Goal: Information Seeking & Learning: Learn about a topic

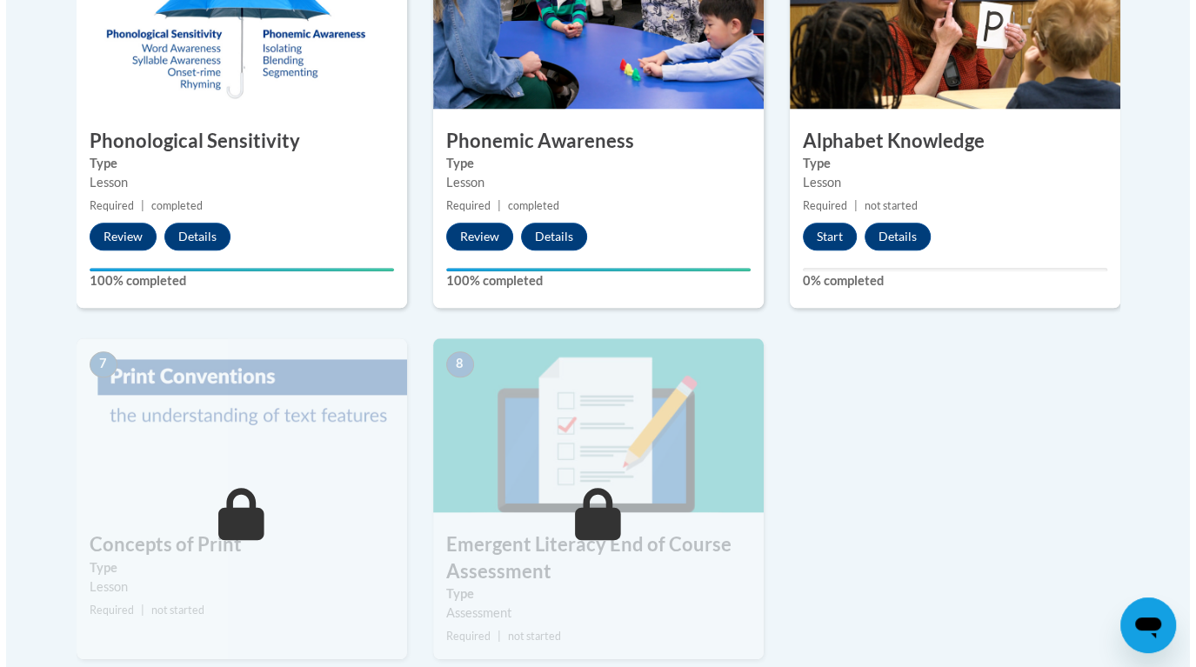
scroll to position [1081, 0]
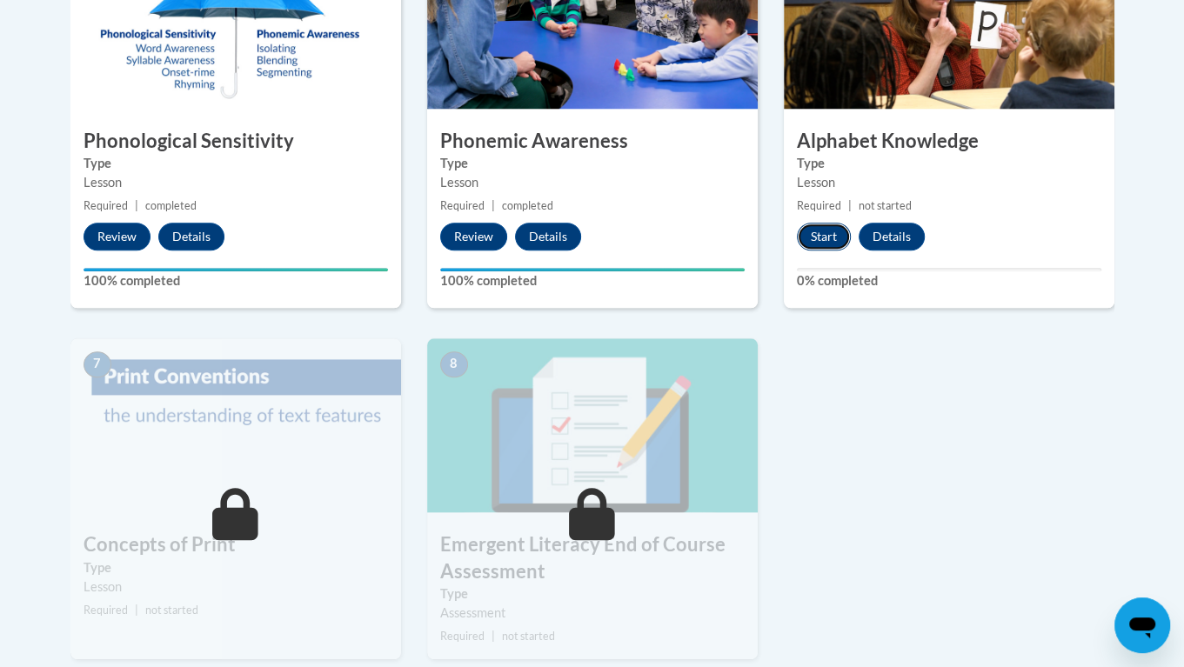
click at [827, 231] on button "Start" at bounding box center [824, 237] width 54 height 28
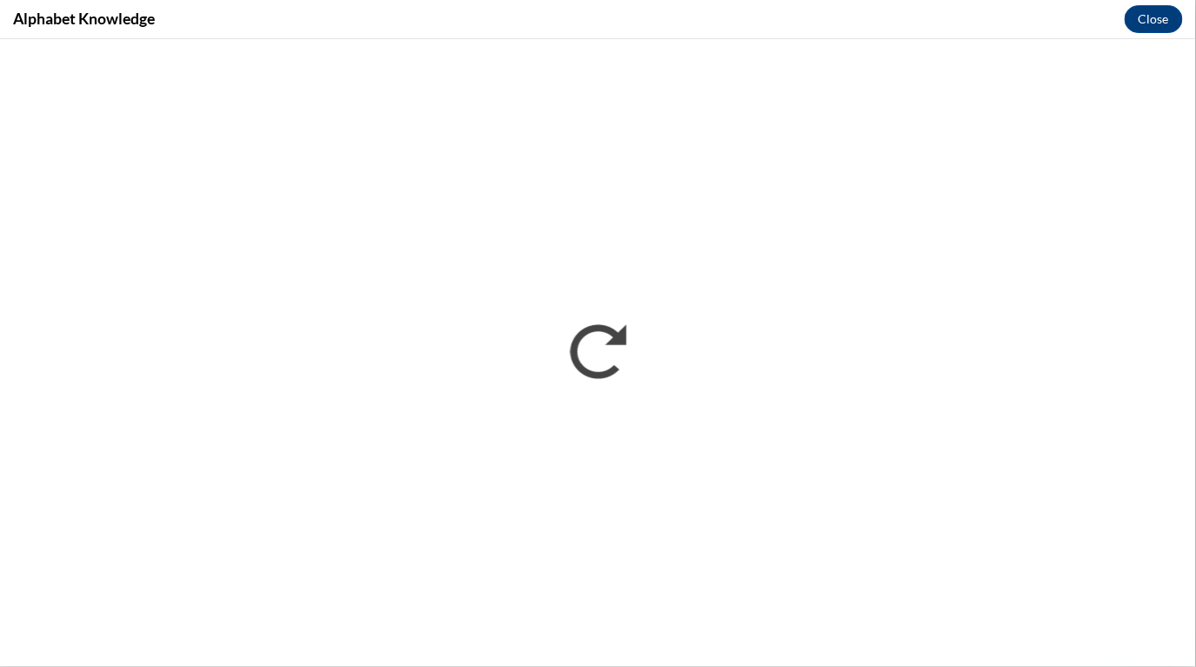
scroll to position [0, 0]
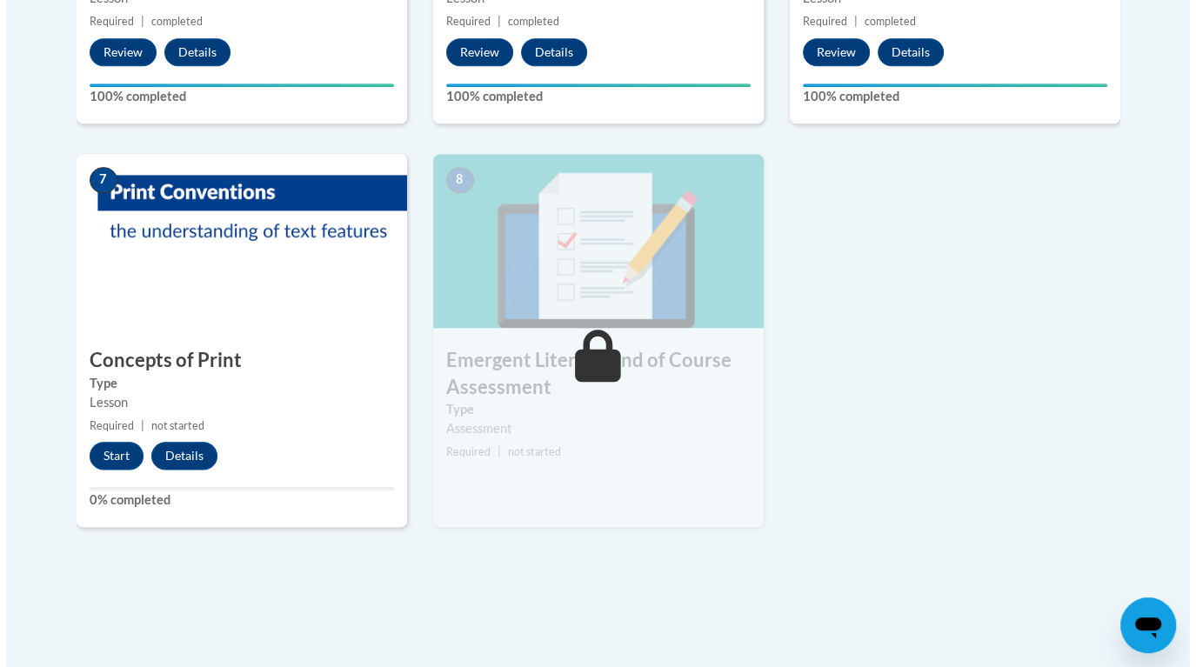
scroll to position [1277, 0]
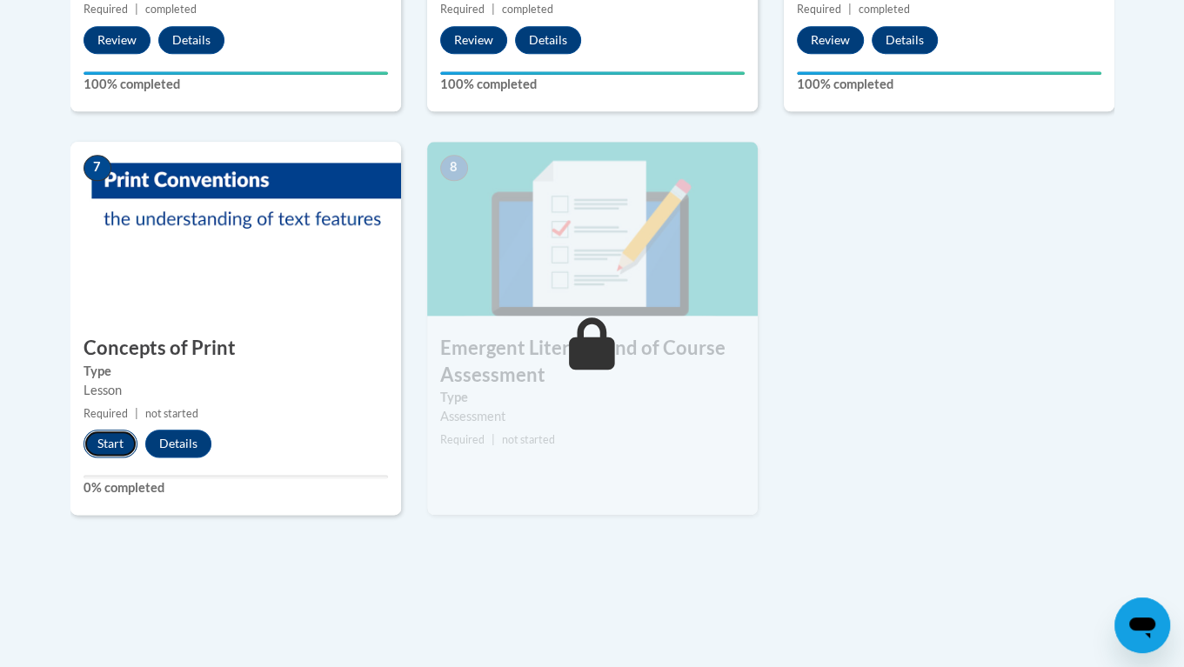
click at [108, 445] on button "Start" at bounding box center [111, 444] width 54 height 28
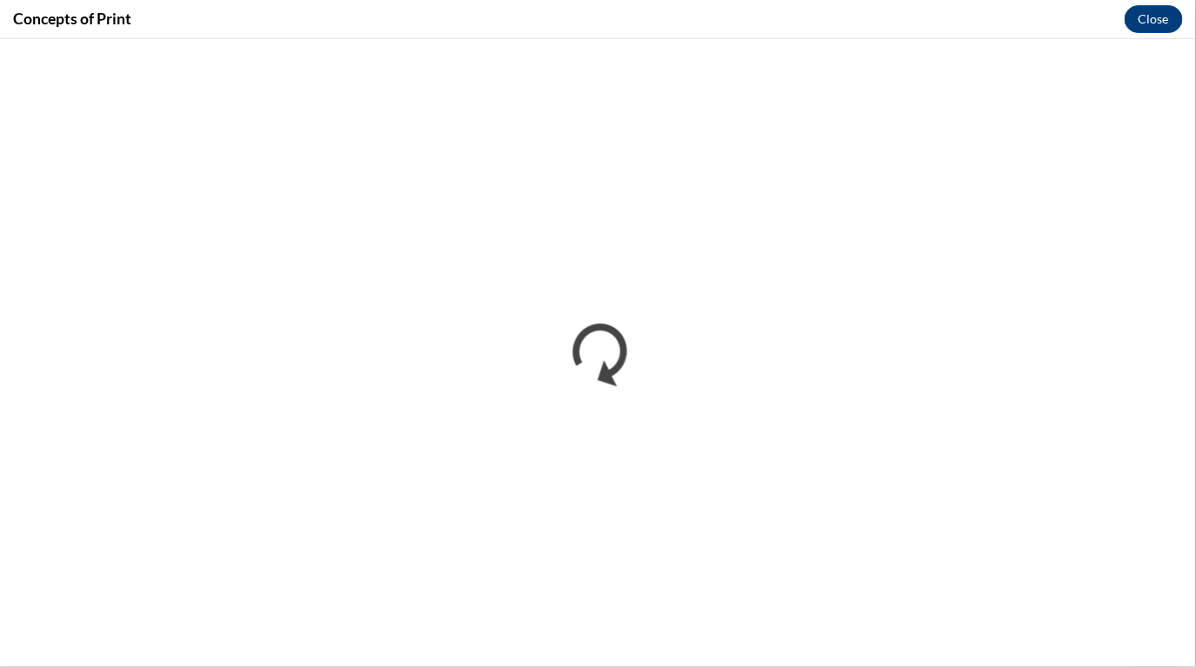
scroll to position [0, 0]
